Goal: Task Accomplishment & Management: Use online tool/utility

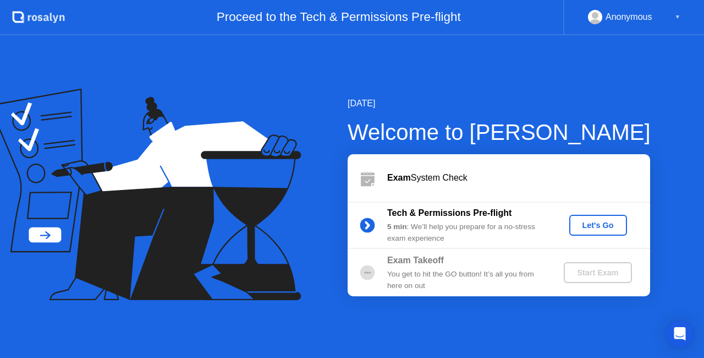
click at [590, 228] on div "Let's Go" at bounding box center [598, 225] width 49 height 9
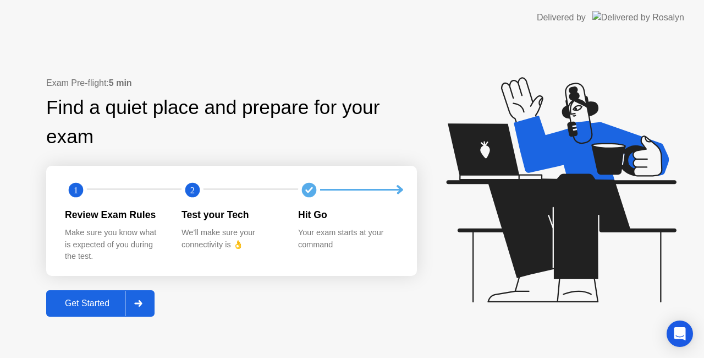
click at [92, 298] on div "Get Started" at bounding box center [87, 303] width 75 height 10
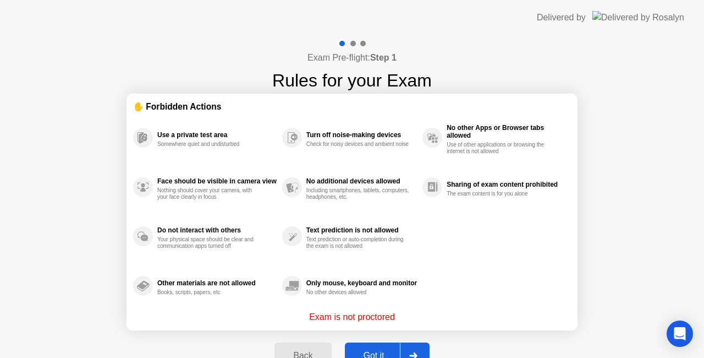
click at [373, 346] on button "Got it" at bounding box center [387, 355] width 85 height 26
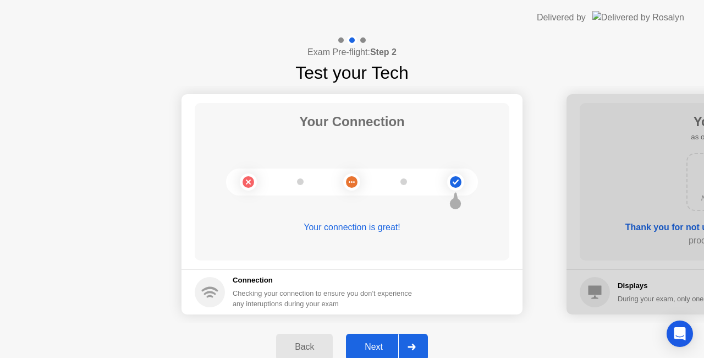
click at [384, 346] on div "Next" at bounding box center [373, 347] width 49 height 10
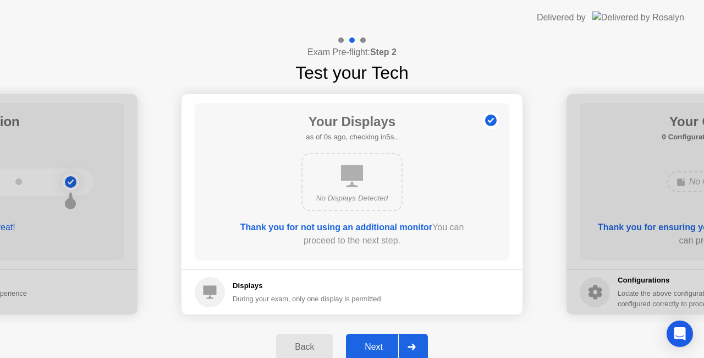
click at [388, 346] on div "Next" at bounding box center [373, 347] width 49 height 10
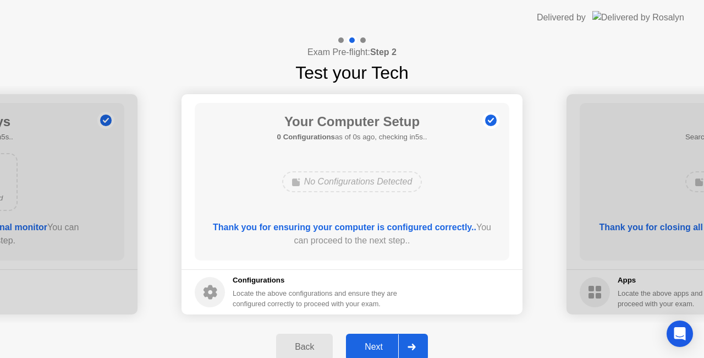
click at [388, 346] on div "Next" at bounding box center [373, 347] width 49 height 10
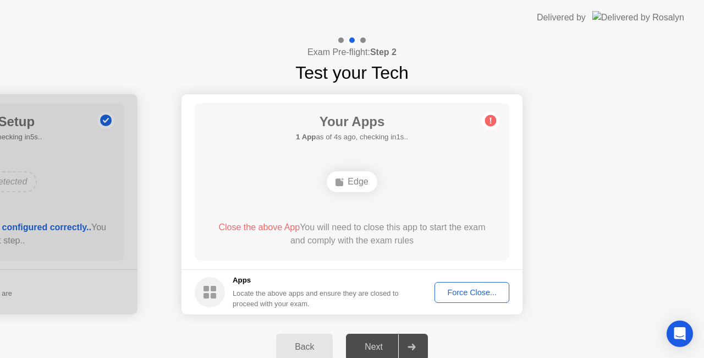
click at [454, 288] on div "Force Close..." at bounding box center [471, 292] width 67 height 9
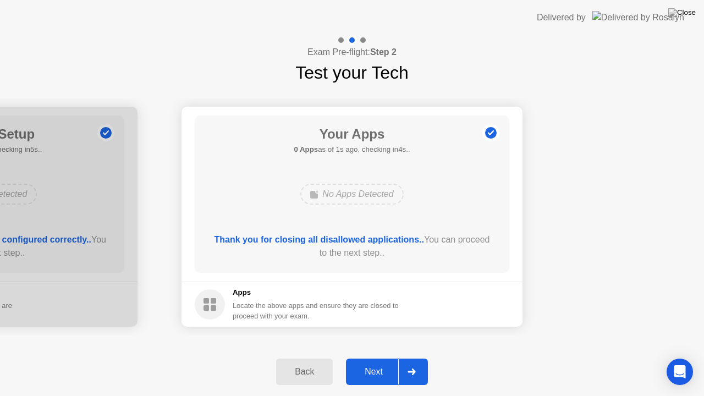
click at [379, 357] on button "Next" at bounding box center [387, 372] width 82 height 26
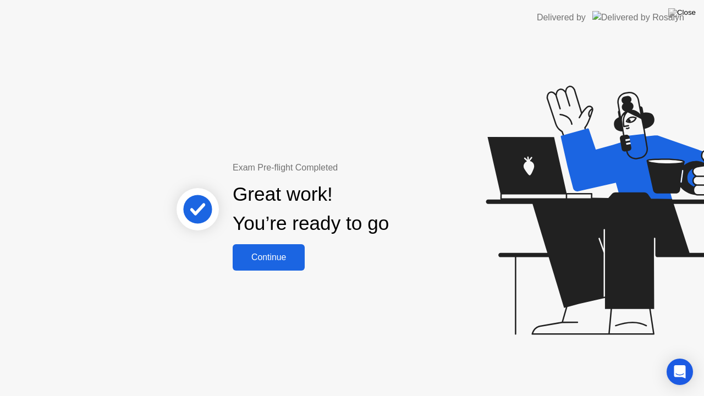
click at [262, 264] on button "Continue" at bounding box center [269, 257] width 72 height 26
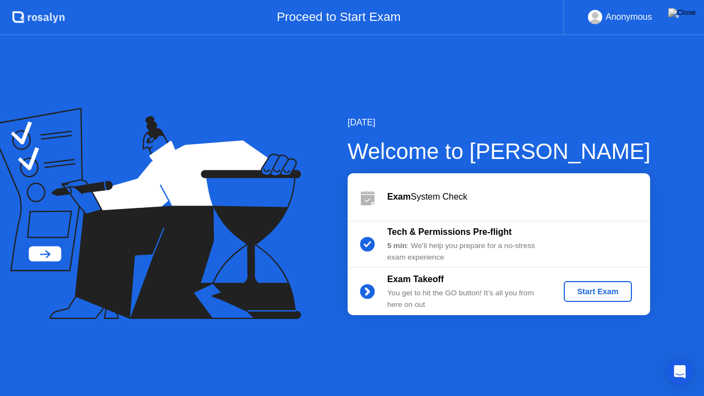
click at [625, 294] on div "Start Exam" at bounding box center [597, 291] width 59 height 9
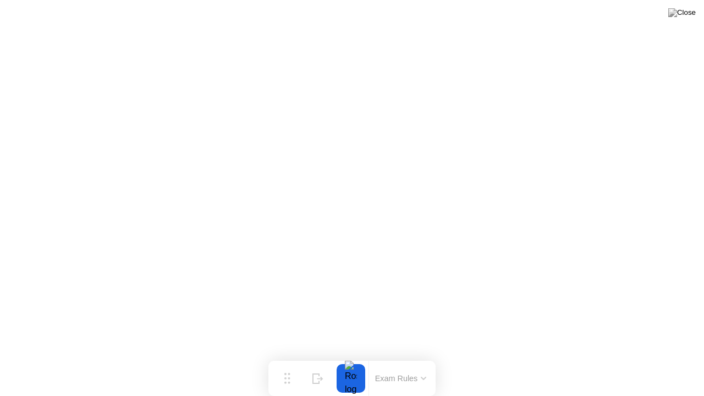
click at [393, 357] on button "Exam Rules" at bounding box center [401, 379] width 58 height 10
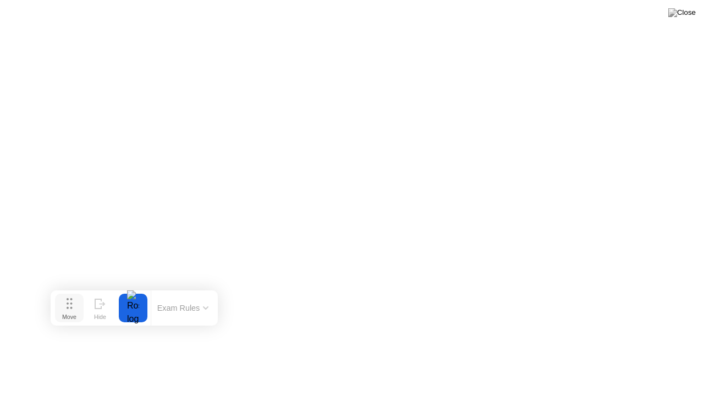
drag, startPoint x: 282, startPoint y: 383, endPoint x: 73, endPoint y: 342, distance: 212.5
click at [73, 320] on div "Move" at bounding box center [69, 317] width 14 height 7
click at [175, 342] on button "Exam Rules" at bounding box center [192, 338] width 58 height 10
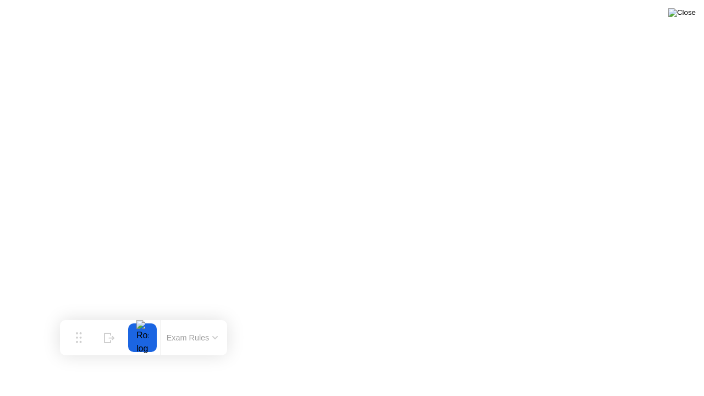
click at [688, 13] on img at bounding box center [682, 12] width 28 height 9
click at [144, 332] on div at bounding box center [142, 338] width 23 height 29
click at [217, 333] on button "Exam Rules" at bounding box center [192, 338] width 58 height 10
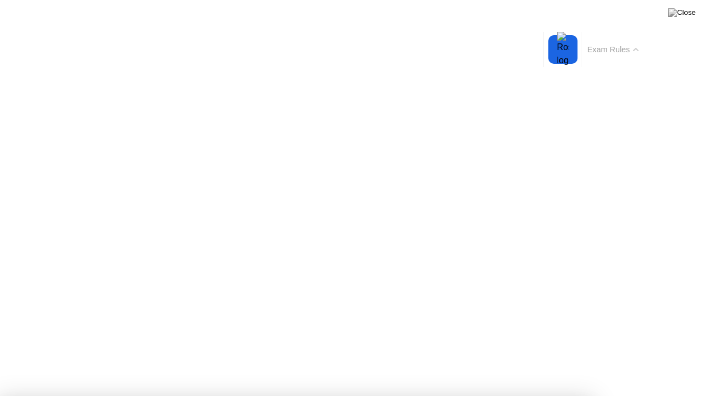
click at [635, 45] on button "Exam Rules" at bounding box center [613, 50] width 58 height 10
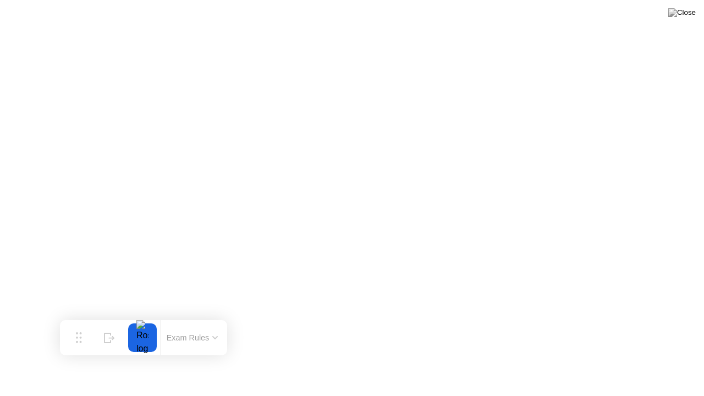
click at [138, 335] on div at bounding box center [142, 338] width 23 height 29
drag, startPoint x: 144, startPoint y: 343, endPoint x: 138, endPoint y: 342, distance: 6.2
click at [138, 342] on div at bounding box center [142, 338] width 23 height 29
click at [112, 343] on div "Hide" at bounding box center [109, 346] width 12 height 7
click at [665, 357] on div "Show" at bounding box center [661, 387] width 15 height 7
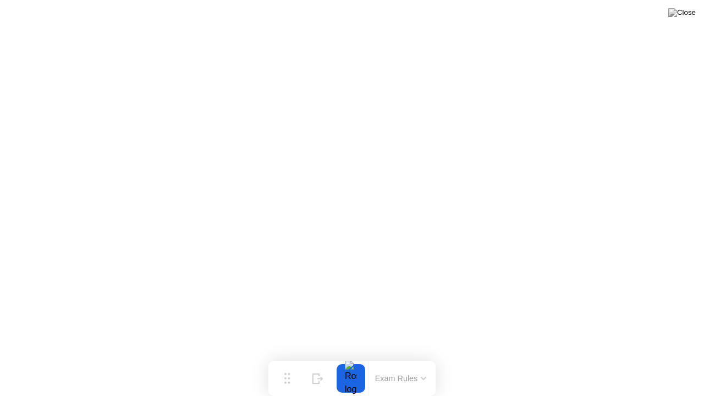
click at [396, 357] on button "Exam Rules" at bounding box center [401, 379] width 58 height 10
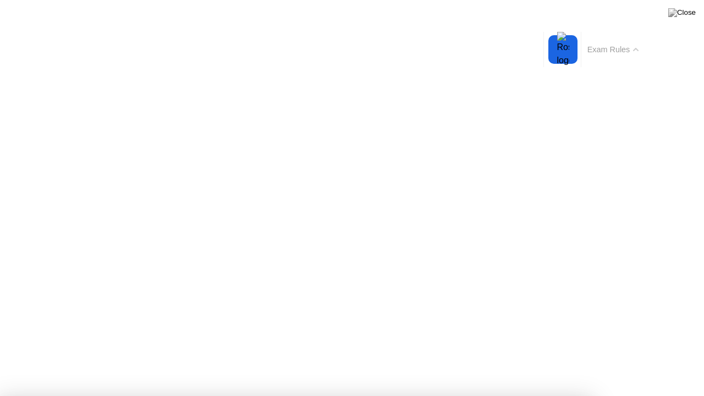
click at [558, 41] on div at bounding box center [563, 49] width 23 height 29
click at [558, 43] on div at bounding box center [563, 49] width 23 height 29
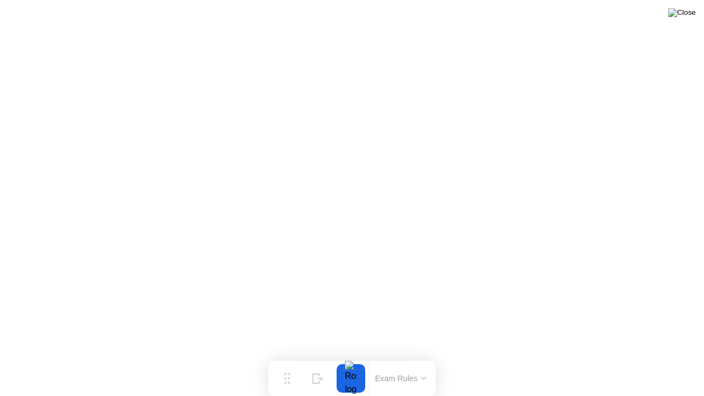
click at [693, 15] on img at bounding box center [682, 12] width 28 height 9
